Goal: Information Seeking & Learning: Find specific fact

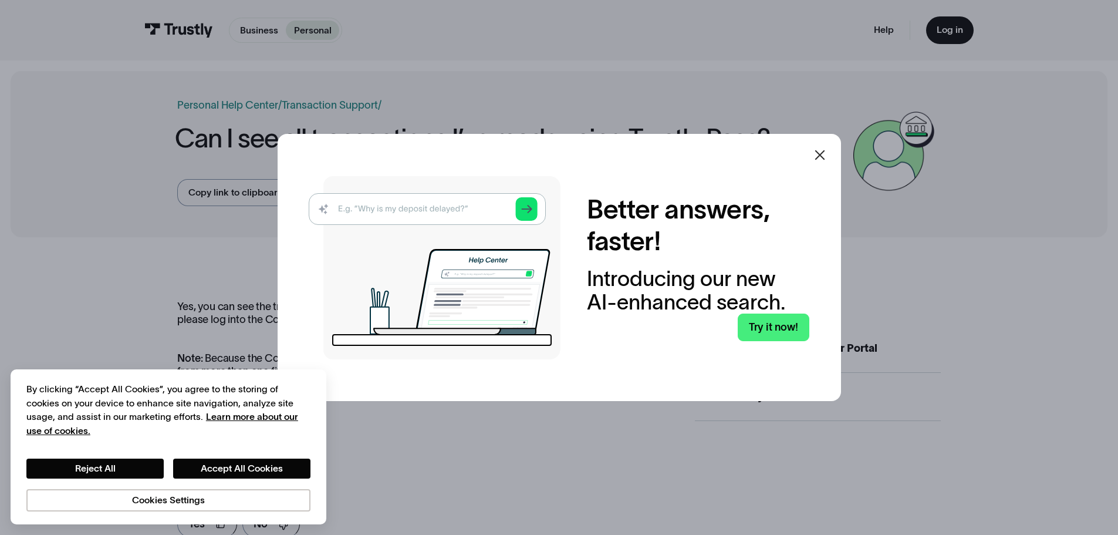
click at [824, 154] on icon at bounding box center [819, 155] width 10 height 10
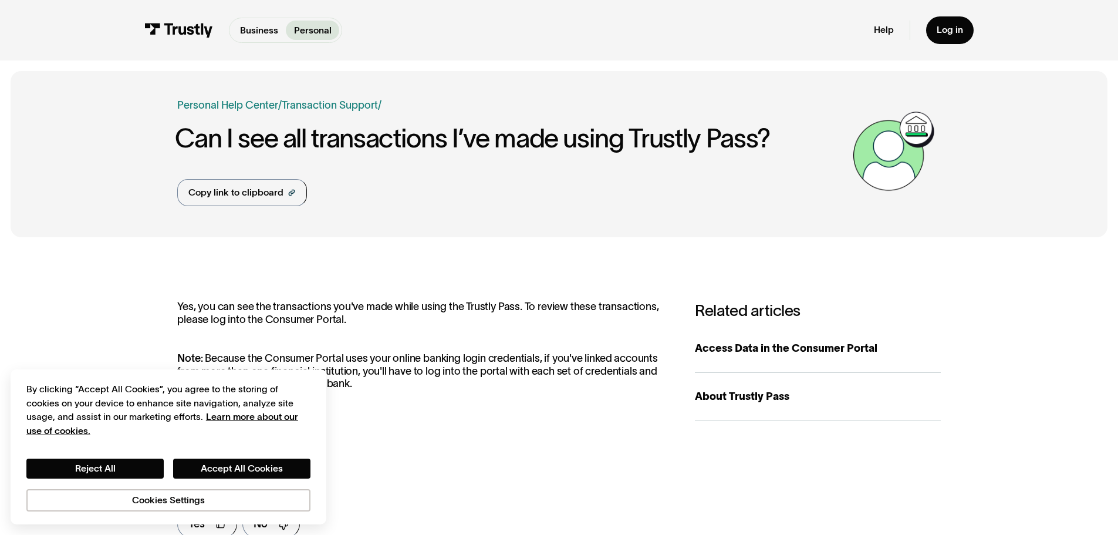
click at [227, 144] on h1 "Can I see all transactions I’ve made using Trustly Pass?" at bounding box center [510, 138] width 671 height 29
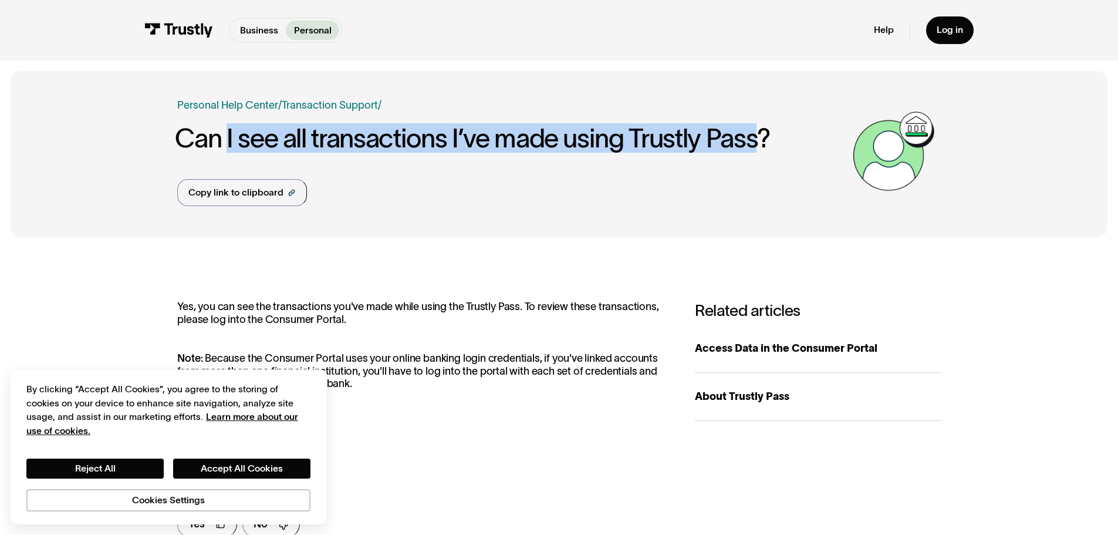
drag, startPoint x: 227, startPoint y: 144, endPoint x: 724, endPoint y: 139, distance: 497.0
click at [724, 139] on h1 "Can I see all transactions I’ve made using Trustly Pass?" at bounding box center [510, 138] width 671 height 29
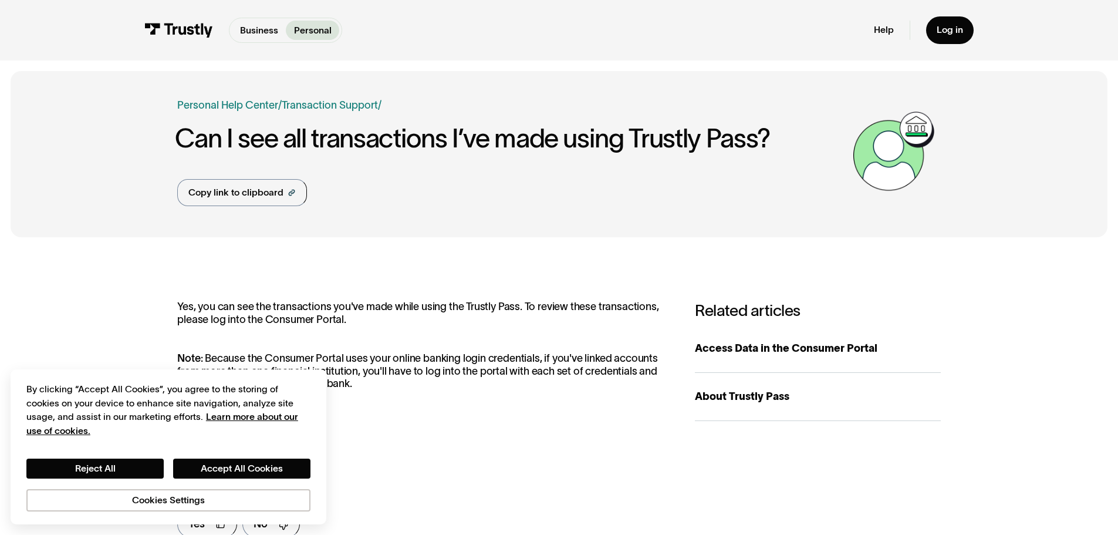
click at [200, 306] on p "Yes, you can see the transactions you've made while using the Trustly Pass. To …" at bounding box center [422, 312] width 491 height 25
drag, startPoint x: 200, startPoint y: 306, endPoint x: 383, endPoint y: 319, distance: 183.5
click at [383, 319] on p "Yes, you can see the transactions you've made while using the Trustly Pass. To …" at bounding box center [422, 312] width 491 height 25
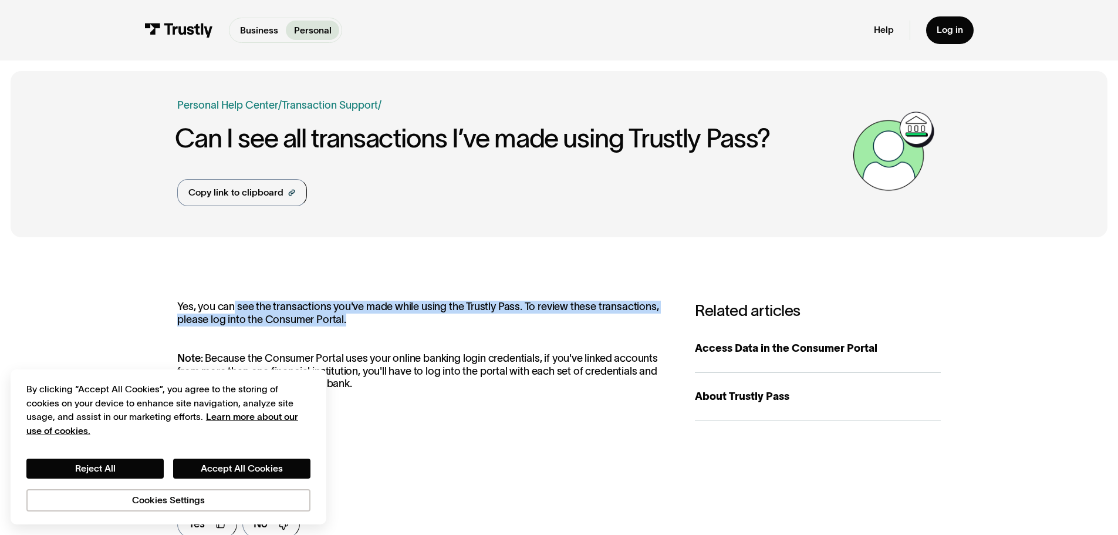
drag, startPoint x: 312, startPoint y: 313, endPoint x: 232, endPoint y: 308, distance: 80.0
click at [232, 308] on p "Yes, you can see the transactions you've made while using the Trustly Pass. To …" at bounding box center [422, 312] width 491 height 25
drag, startPoint x: 232, startPoint y: 308, endPoint x: 341, endPoint y: 321, distance: 109.9
click at [340, 321] on p "Yes, you can see the transactions you've made while using the Trustly Pass. To …" at bounding box center [422, 312] width 491 height 25
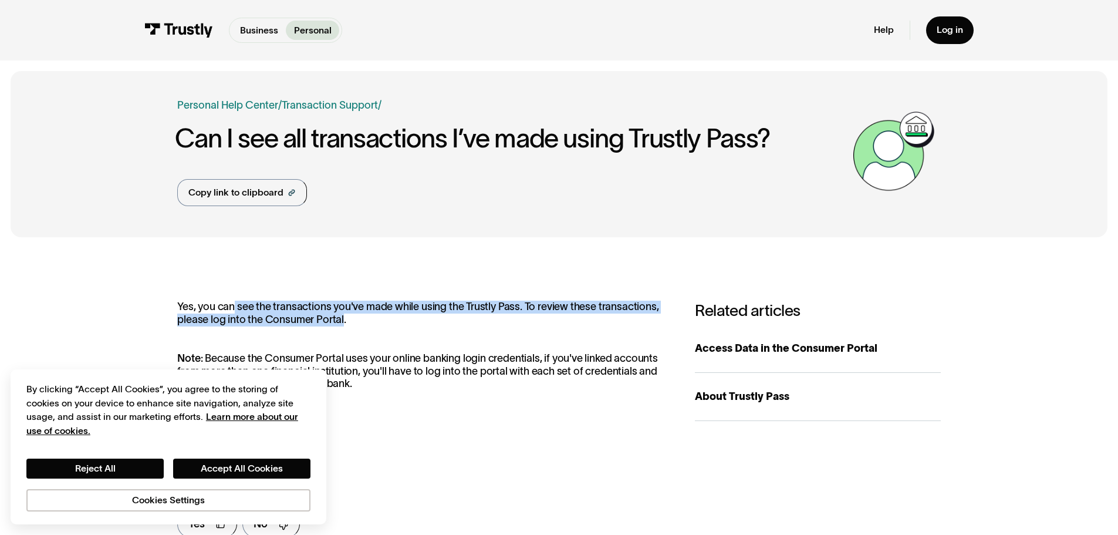
click at [341, 321] on p "Yes, you can see the transactions you've made while using the Trustly Pass. To …" at bounding box center [422, 312] width 491 height 25
